Goal: Task Accomplishment & Management: Manage account settings

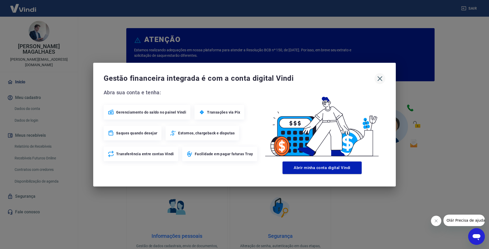
click at [381, 79] on icon "button" at bounding box center [379, 78] width 5 height 5
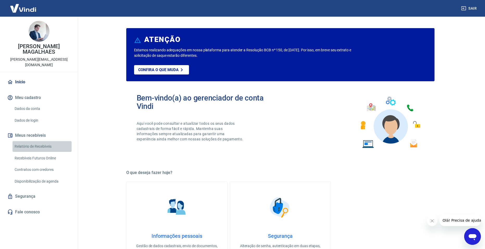
click at [40, 141] on link "Relatório de Recebíveis" at bounding box center [41, 146] width 59 height 11
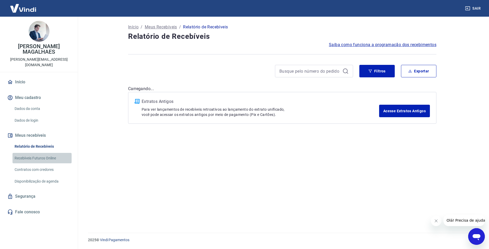
click at [47, 153] on link "Recebíveis Futuros Online" at bounding box center [41, 158] width 59 height 11
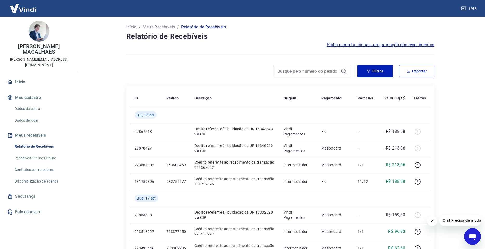
click at [27, 9] on img at bounding box center [23, 8] width 34 height 16
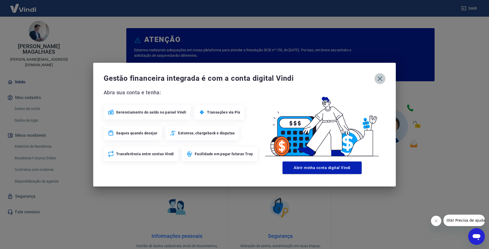
click at [381, 79] on icon "button" at bounding box center [380, 78] width 8 height 8
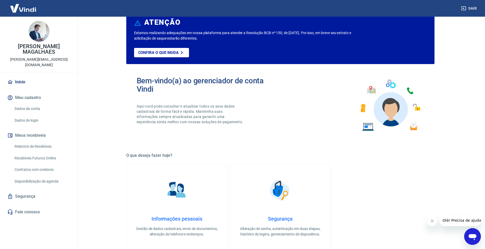
scroll to position [26, 0]
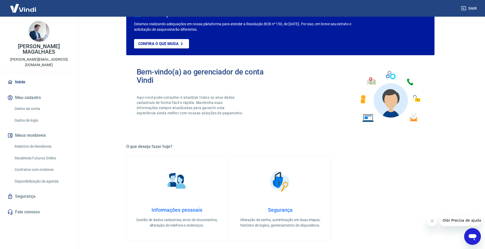
click at [42, 142] on link "Relatório de Recebíveis" at bounding box center [41, 146] width 59 height 11
